Goal: Find specific page/section: Find specific page/section

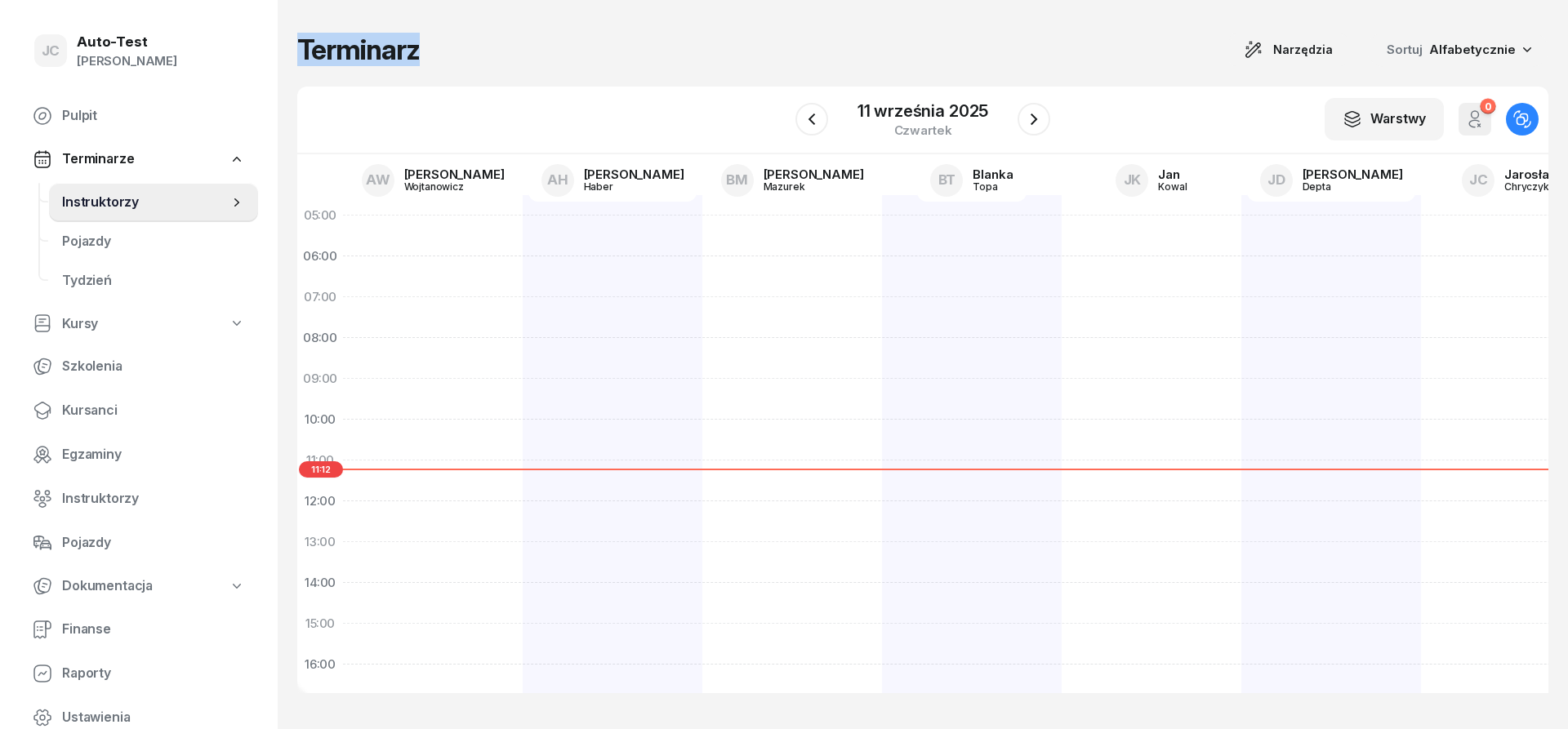
drag, startPoint x: 553, startPoint y: 52, endPoint x: 286, endPoint y: 45, distance: 267.1
click at [286, 45] on div "Terminarz Narzędzia Sortuj Alfabetycznie W Wybierz AW [PERSON_NAME] AH [PERSON_…" at bounding box center [922, 364] width 1290 height 729
click at [639, 53] on div "Terminarz Narzędzia Sortuj Alfabetycznie" at bounding box center [923, 50] width 1251 height 34
drag, startPoint x: 416, startPoint y: 50, endPoint x: 300, endPoint y: 50, distance: 116.0
click at [300, 50] on div "Terminarz Narzędzia Sortuj Alfabetycznie" at bounding box center [923, 50] width 1251 height 34
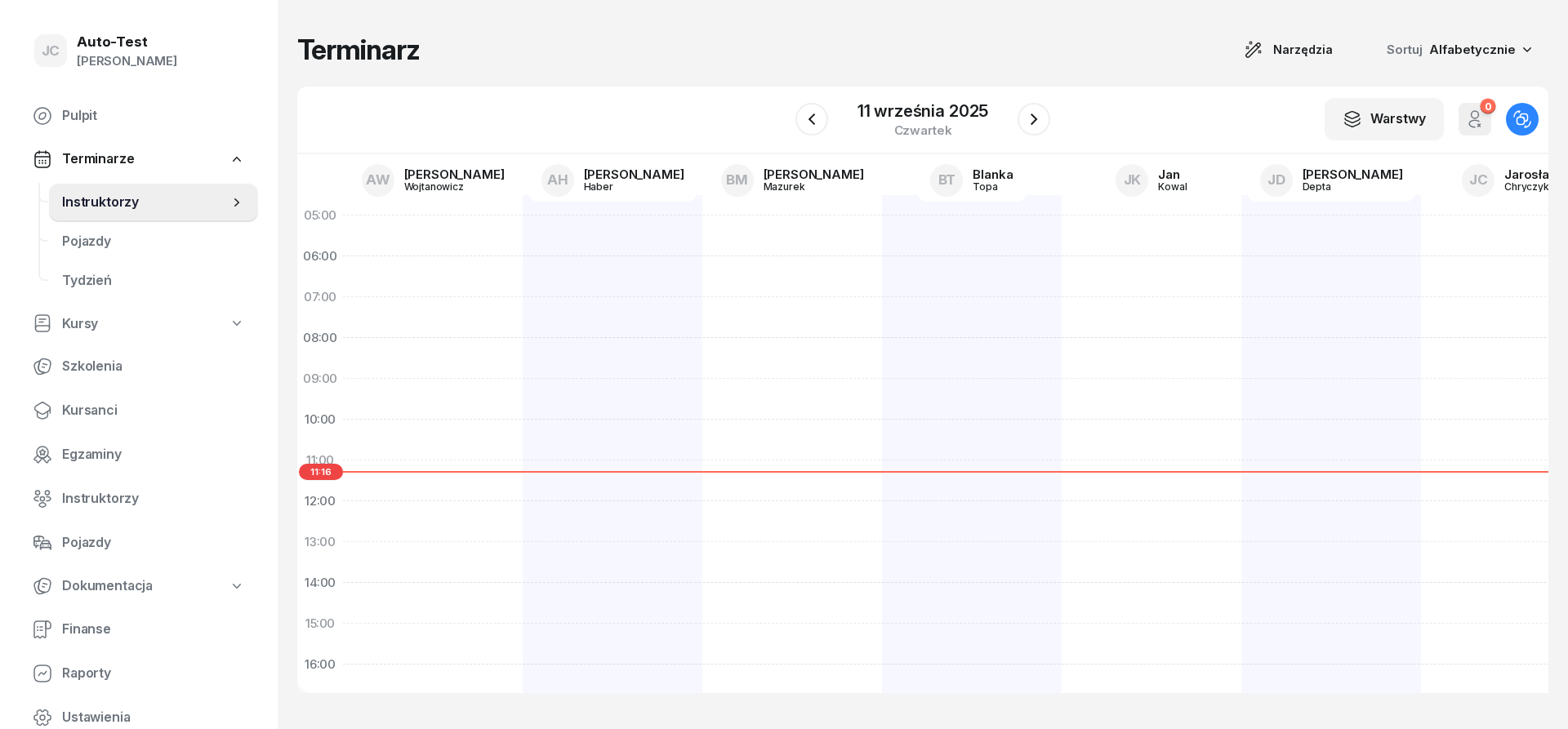
click at [300, 50] on h1 "Terminarz" at bounding box center [358, 50] width 122 height 29
drag, startPoint x: 300, startPoint y: 50, endPoint x: 344, endPoint y: 48, distance: 44.0
click at [344, 48] on h1 "Terminarz" at bounding box center [358, 50] width 122 height 29
drag, startPoint x: 416, startPoint y: 52, endPoint x: 300, endPoint y: 53, distance: 116.0
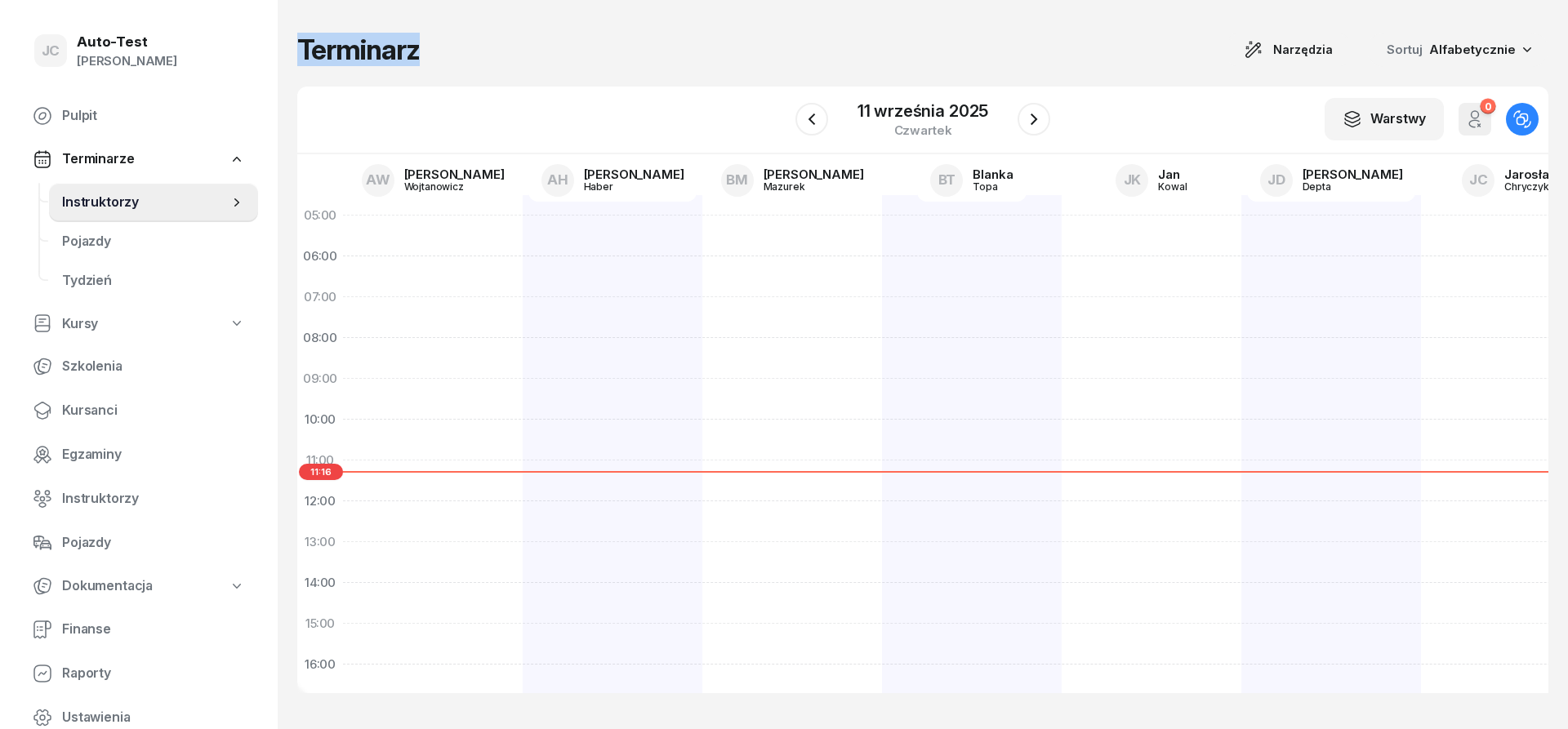
click at [300, 53] on h1 "Terminarz" at bounding box center [358, 50] width 122 height 29
drag, startPoint x: 303, startPoint y: 51, endPoint x: 442, endPoint y: 58, distance: 139.2
click at [431, 58] on div "Terminarz Narzędzia Sortuj Alfabetycznie" at bounding box center [923, 50] width 1251 height 34
click at [442, 58] on div "Terminarz Narzędzia Sortuj Alfabetycznie" at bounding box center [923, 50] width 1251 height 34
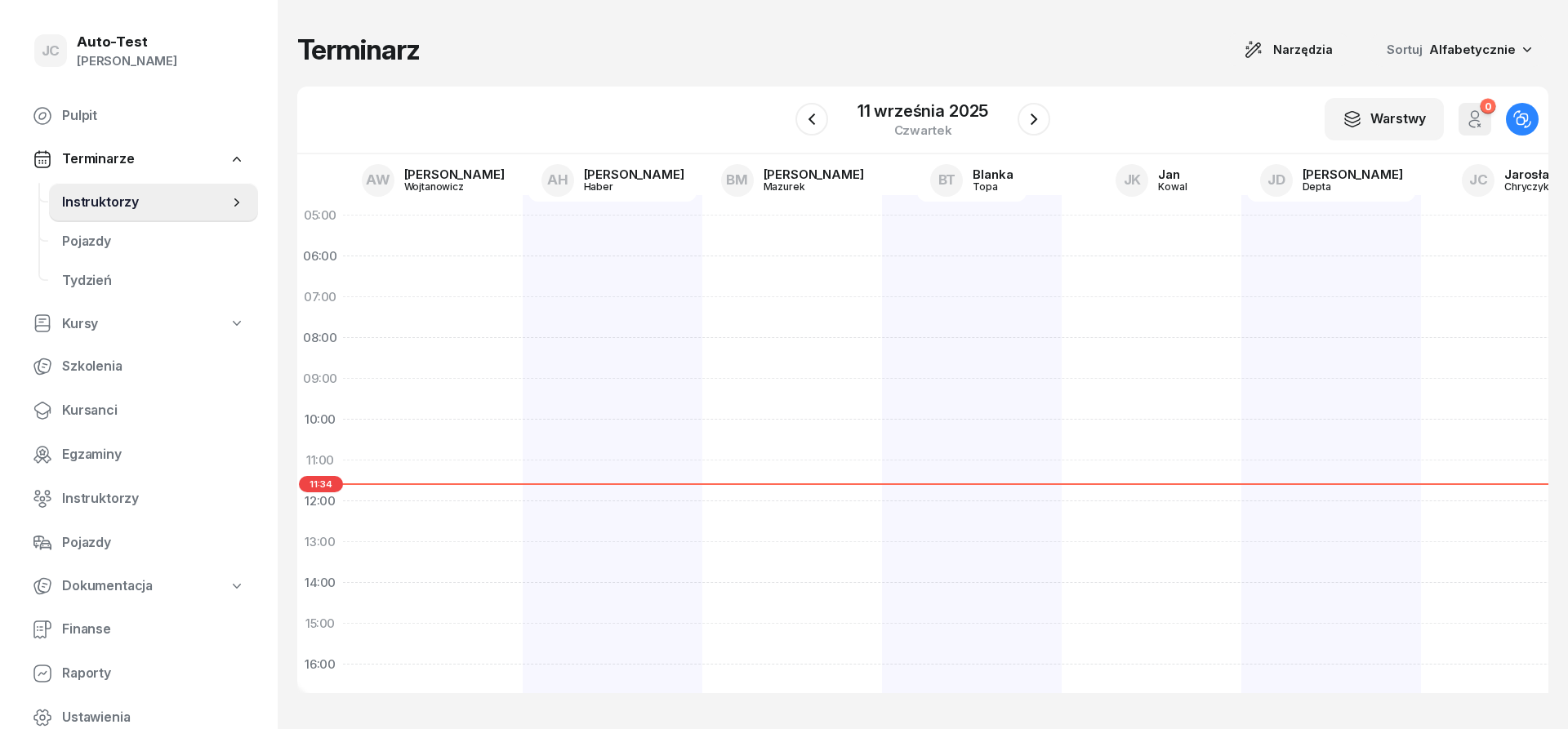
click at [424, 86] on div "Terminarz Narzędzia Sortuj Alfabetycznie W Wybierz AW [PERSON_NAME] AH [PERSON_…" at bounding box center [923, 363] width 1251 height 726
